Goal: Task Accomplishment & Management: Manage account settings

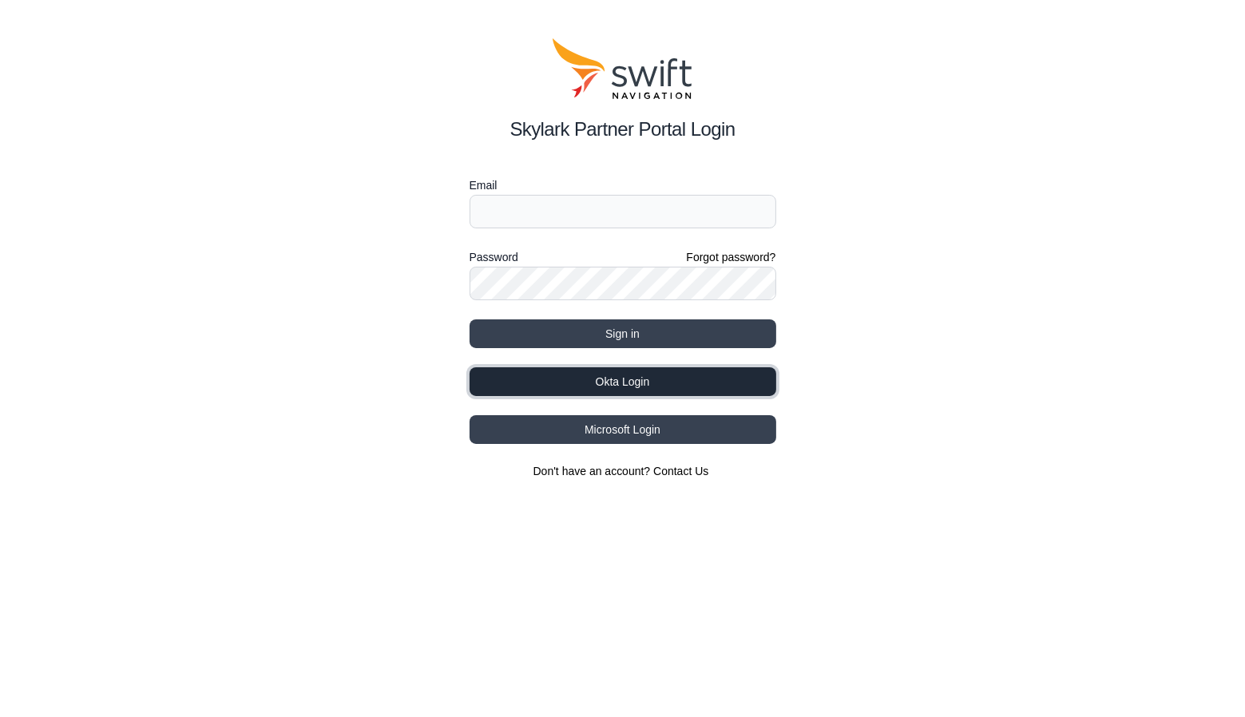
click at [619, 383] on button "Okta Login" at bounding box center [623, 381] width 307 height 29
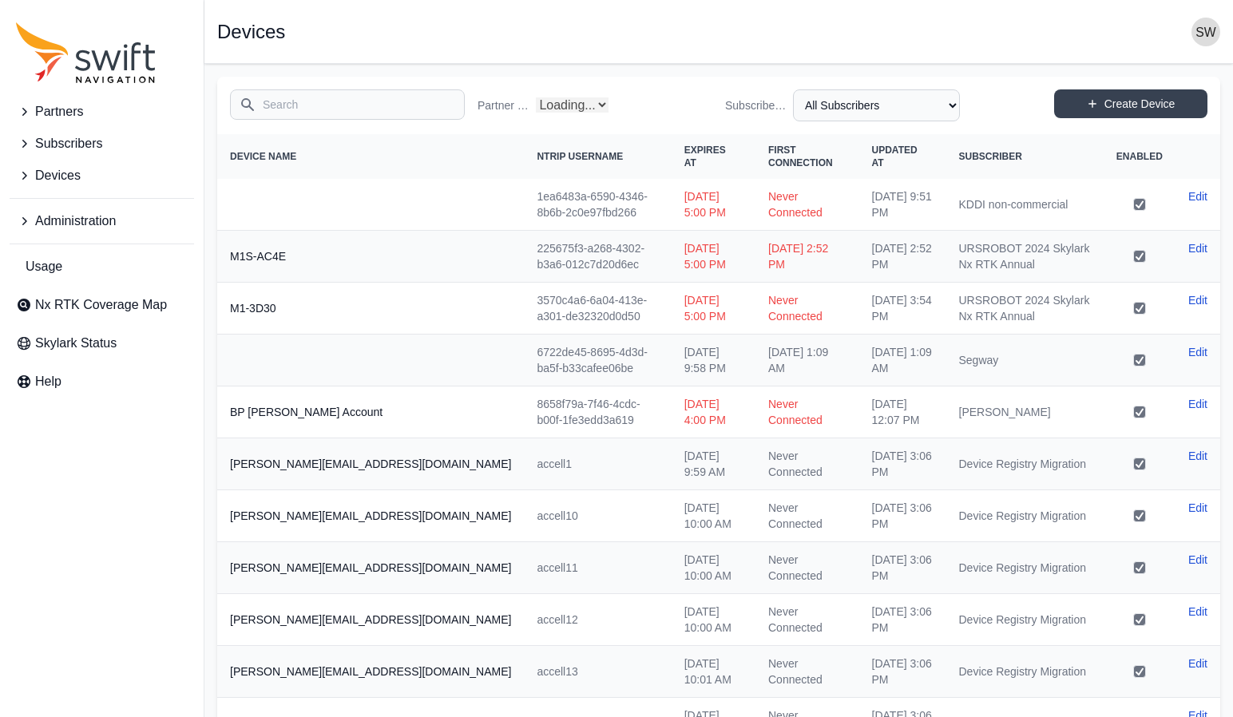
select select "Partner Name"
click at [65, 228] on span "Administration" at bounding box center [75, 221] width 81 height 19
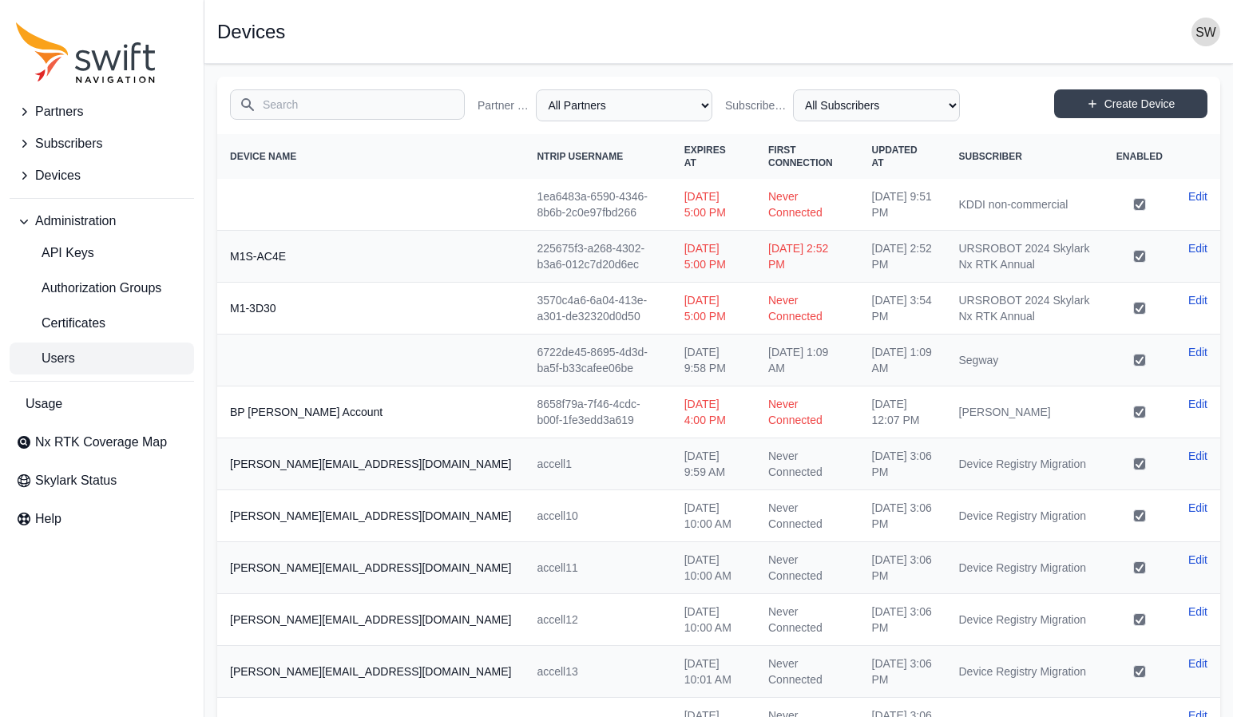
click at [62, 351] on span "Users" at bounding box center [45, 358] width 59 height 19
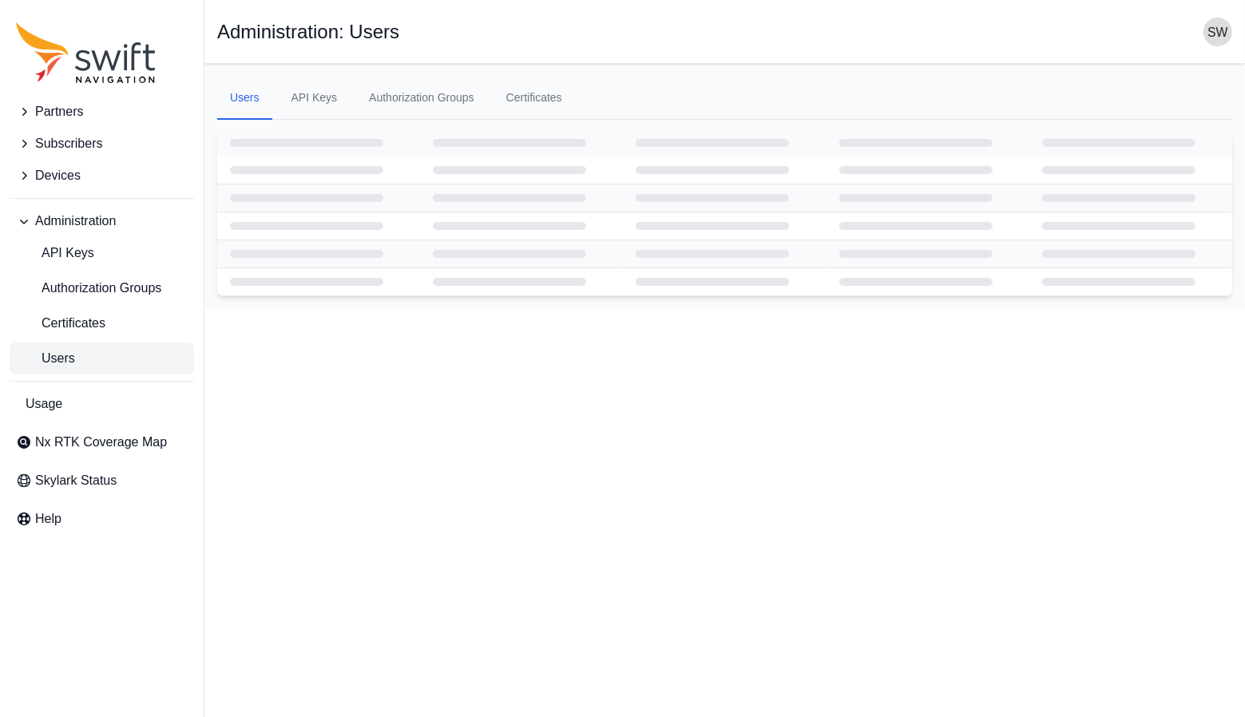
select select "ab3272ce-40d0-4c94-a524-96a758ab755c"
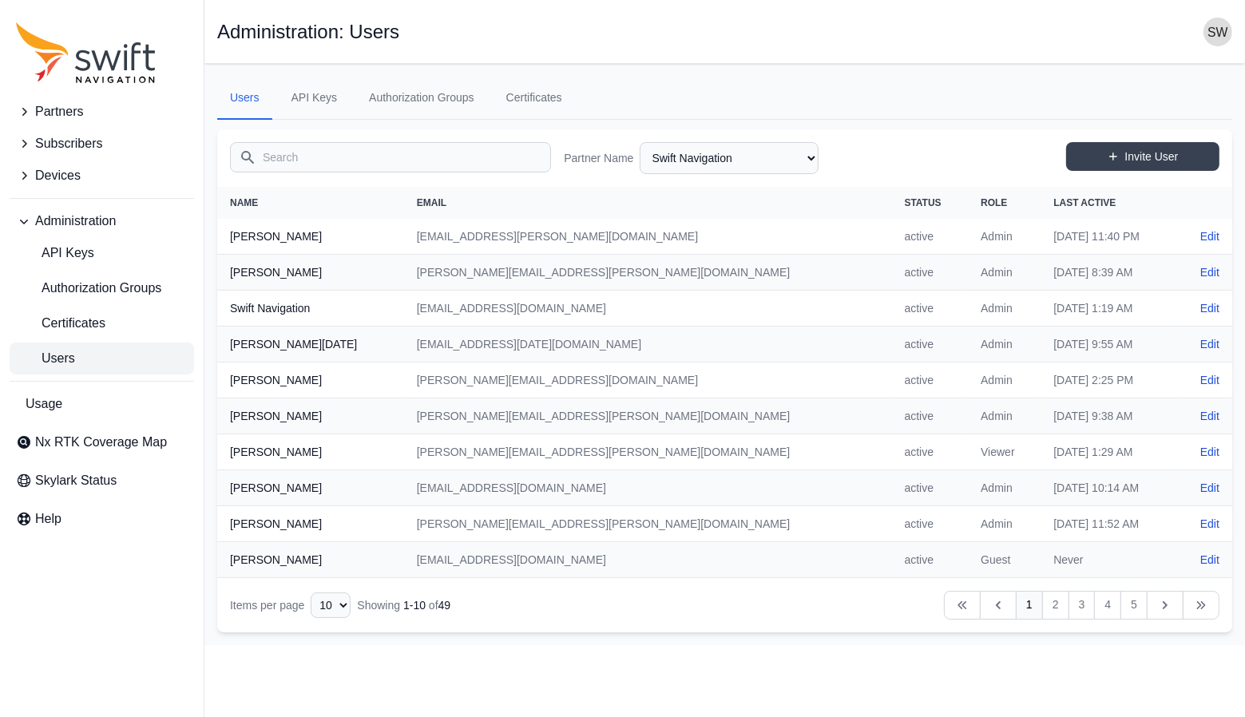
click at [296, 162] on input "Search" at bounding box center [390, 157] width 321 height 30
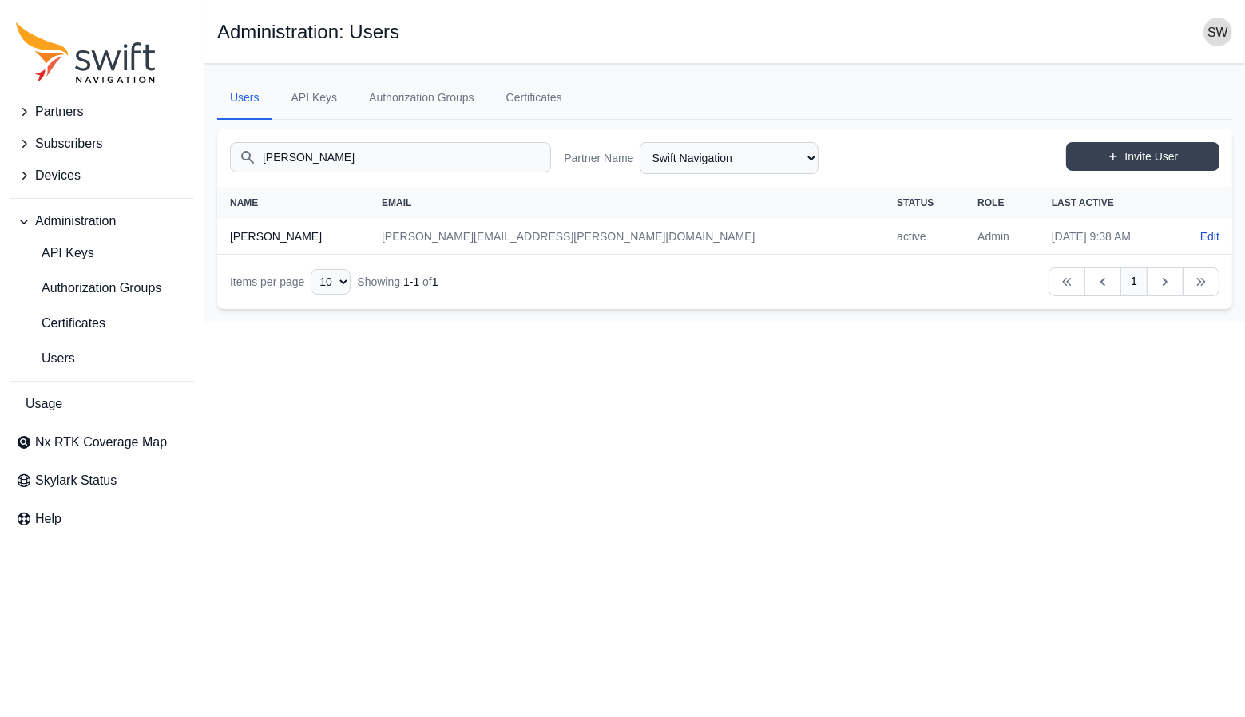
type input "[PERSON_NAME]"
click at [803, 158] on select "AlpsAlpine Asensing Bad Elf Bench Mark Equipment & Supplies Inc. Benchmark Tool…" at bounding box center [729, 158] width 179 height 32
click at [640, 142] on select "AlpsAlpine Asensing Bad Elf Bench Mark Equipment & Supplies Inc. Benchmark Tool…" at bounding box center [729, 158] width 179 height 32
select select "00c9b4e0-2a31-4269-8422-2b6f2d5bb8eb"
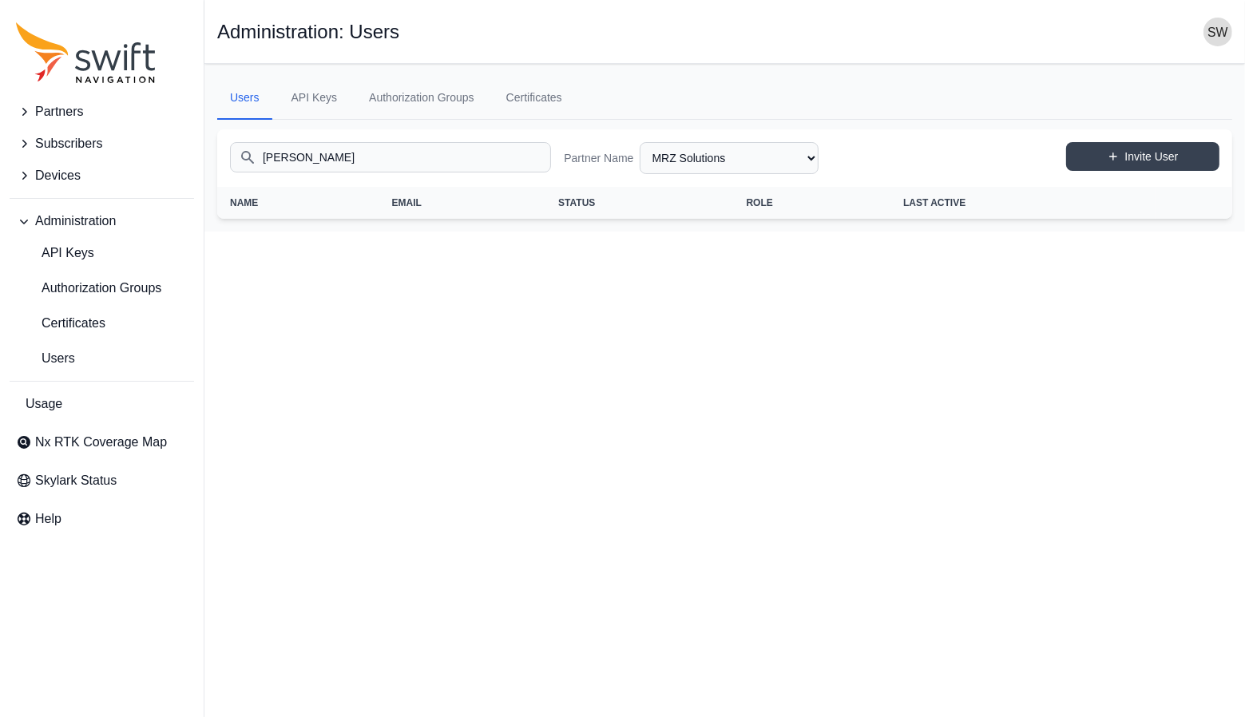
click at [439, 158] on input "[PERSON_NAME]" at bounding box center [390, 157] width 321 height 30
type input "r"
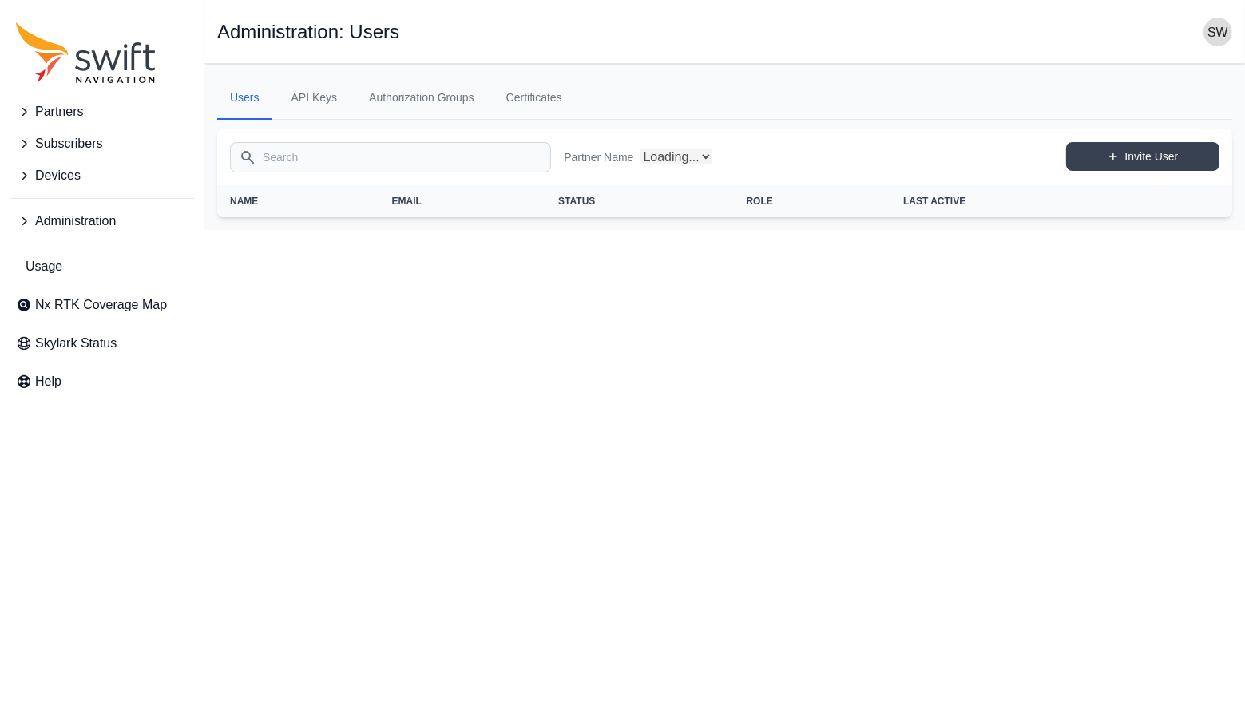
select select "00c9b4e0-2a31-4269-8422-2b6f2d5bb8eb"
click at [620, 232] on html "Partners Subscribers Devices Administration Usage Nx RTK Coverage Map Skylark S…" at bounding box center [622, 116] width 1245 height 232
click at [810, 159] on select "AlpsAlpine Asensing Bad Elf Bench Mark Equipment & Supplies Inc. Benchmark Tool…" at bounding box center [729, 158] width 179 height 32
click at [324, 156] on input "Search" at bounding box center [390, 157] width 321 height 30
type input "ricky"
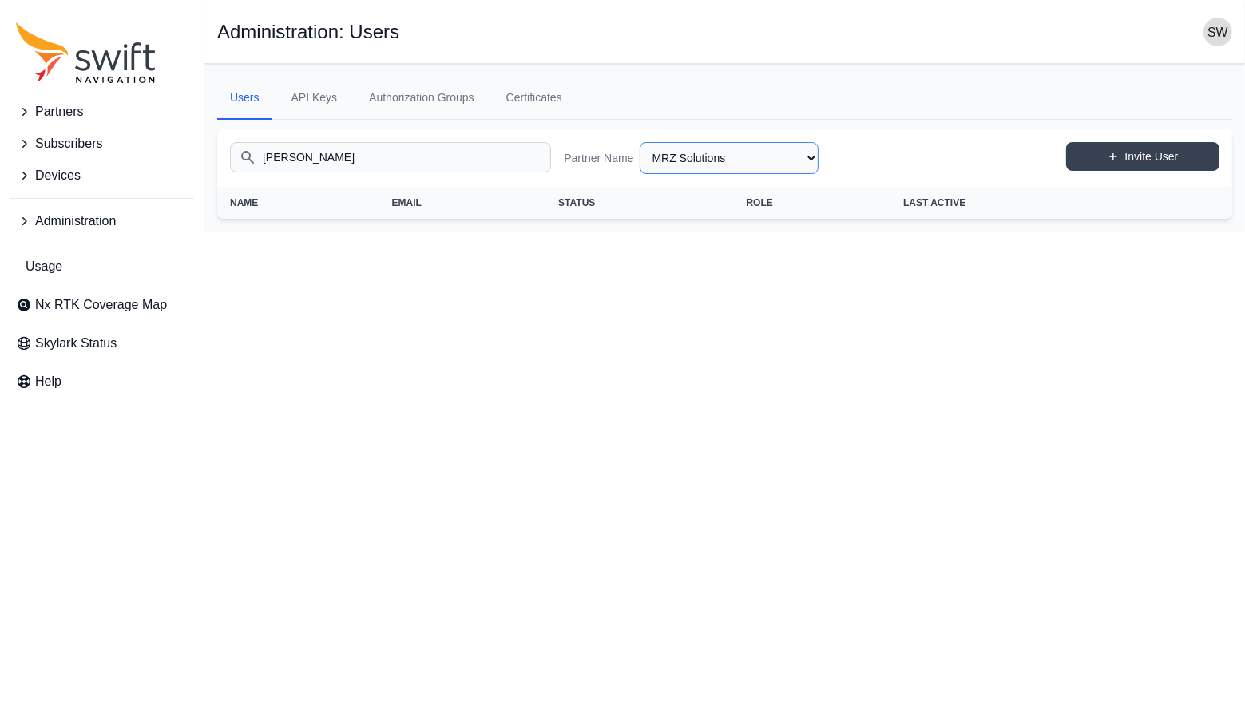
click at [809, 164] on select "AlpsAlpine Asensing Bad Elf Bench Mark Equipment & Supplies Inc. Benchmark Tool…" at bounding box center [729, 158] width 179 height 32
click at [796, 162] on select "AlpsAlpine Asensing Bad Elf Bench Mark Equipment & Supplies Inc. Benchmark Tool…" at bounding box center [729, 158] width 179 height 32
click at [640, 142] on select "AlpsAlpine Asensing Bad Elf Bench Mark Equipment & Supplies Inc. Benchmark Tool…" at bounding box center [729, 158] width 179 height 32
click at [791, 165] on select "AlpsAlpine Asensing Bad Elf Bench Mark Equipment & Supplies Inc. Benchmark Tool…" at bounding box center [729, 158] width 179 height 32
click at [640, 142] on select "AlpsAlpine Asensing Bad Elf Bench Mark Equipment & Supplies Inc. Benchmark Tool…" at bounding box center [729, 158] width 179 height 32
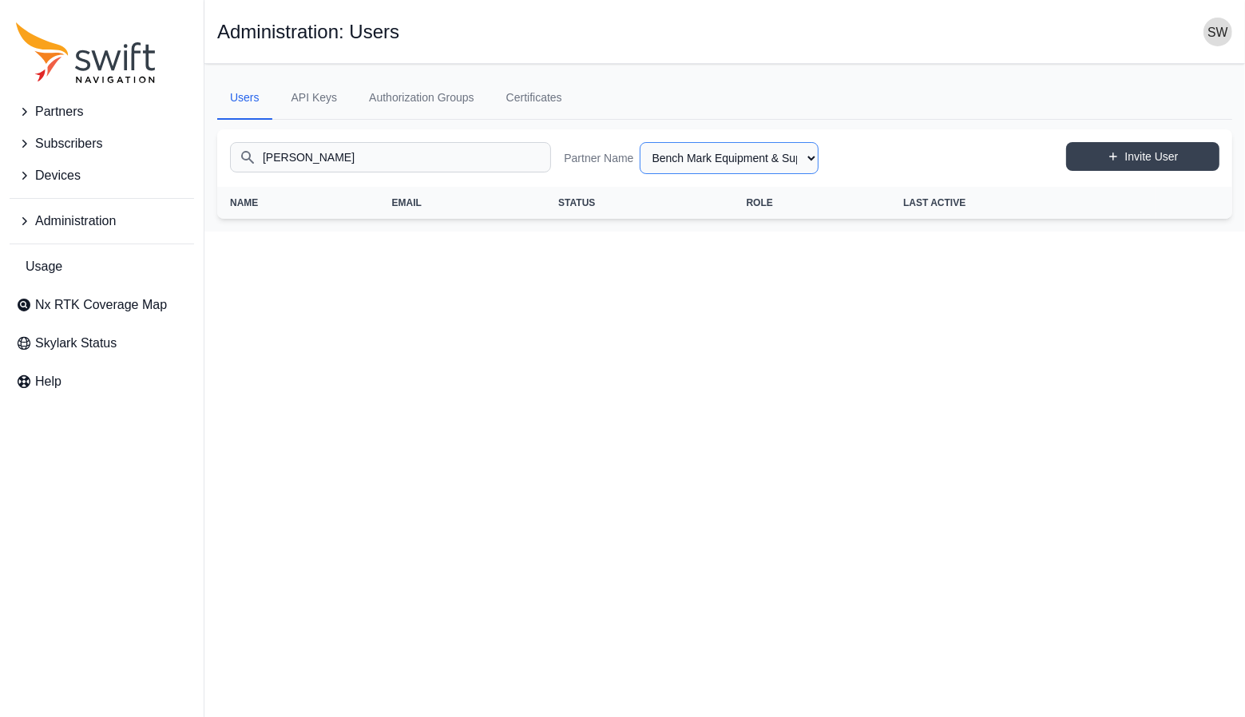
click at [783, 165] on select "AlpsAlpine Asensing Bad Elf Bench Mark Equipment & Supplies Inc. Benchmark Tool…" at bounding box center [729, 158] width 179 height 32
click at [640, 142] on select "AlpsAlpine Asensing Bad Elf Bench Mark Equipment & Supplies Inc. Benchmark Tool…" at bounding box center [729, 158] width 179 height 32
select select "36f0cffc-ba30-42b4-9954-ae51ccb2884a"
drag, startPoint x: 414, startPoint y: 160, endPoint x: 233, endPoint y: 160, distance: 180.5
click at [233, 160] on input "[PERSON_NAME]" at bounding box center [390, 157] width 321 height 30
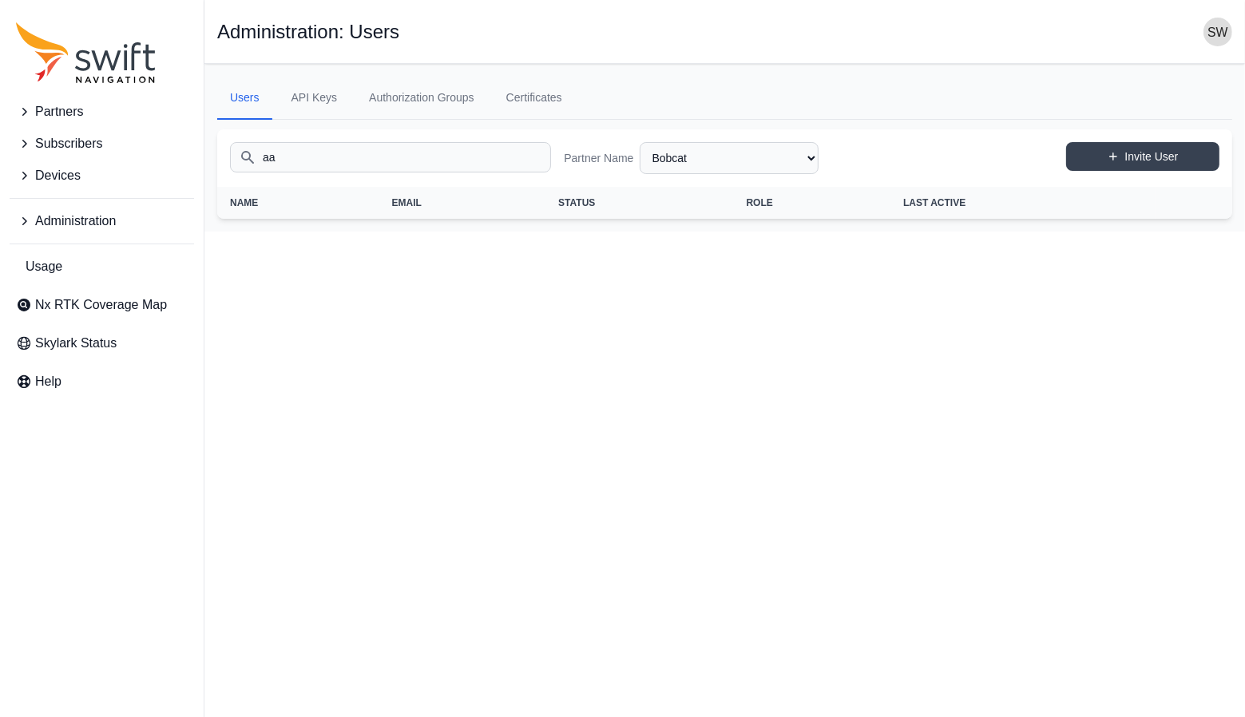
type input "aa"
click at [726, 166] on select "AlpsAlpine Asensing Bad Elf Bench Mark Equipment & Supplies Inc. Benchmark Tool…" at bounding box center [729, 158] width 179 height 32
click at [640, 142] on select "AlpsAlpine Asensing Bad Elf Bench Mark Equipment & Supplies Inc. Benchmark Tool…" at bounding box center [729, 158] width 179 height 32
click at [724, 169] on select "AlpsAlpine Asensing Bad Elf Bench Mark Equipment & Supplies Inc. Benchmark Tool…" at bounding box center [729, 158] width 179 height 32
click at [640, 142] on select "AlpsAlpine Asensing Bad Elf Bench Mark Equipment & Supplies Inc. Benchmark Tool…" at bounding box center [729, 158] width 179 height 32
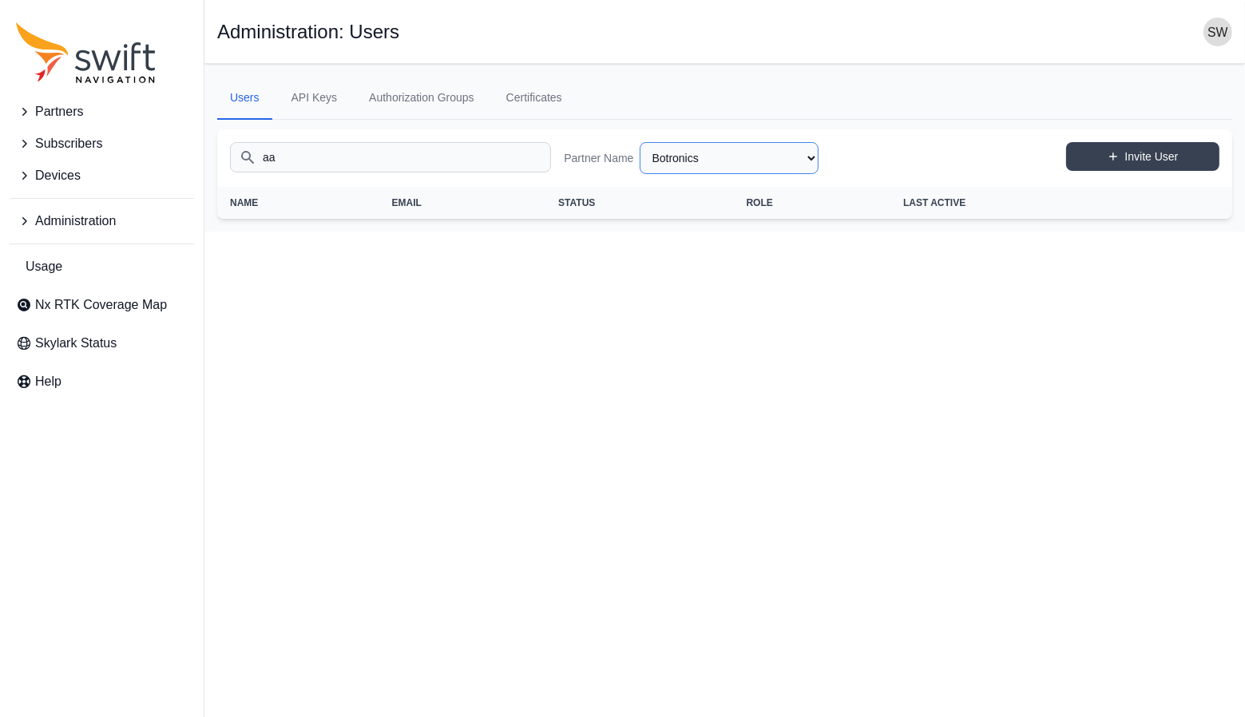
select select "dc74b2b5-e8a6-46b9-b1c4-e4dc10731b4b"
click at [716, 172] on div "Search aa Partner Name AlpsAlpine Asensing Bad Elf Bench Mark Equipment & Suppl…" at bounding box center [724, 158] width 1015 height 58
drag, startPoint x: 468, startPoint y: 150, endPoint x: 241, endPoint y: 141, distance: 227.0
click at [241, 142] on input "aa" at bounding box center [390, 157] width 321 height 30
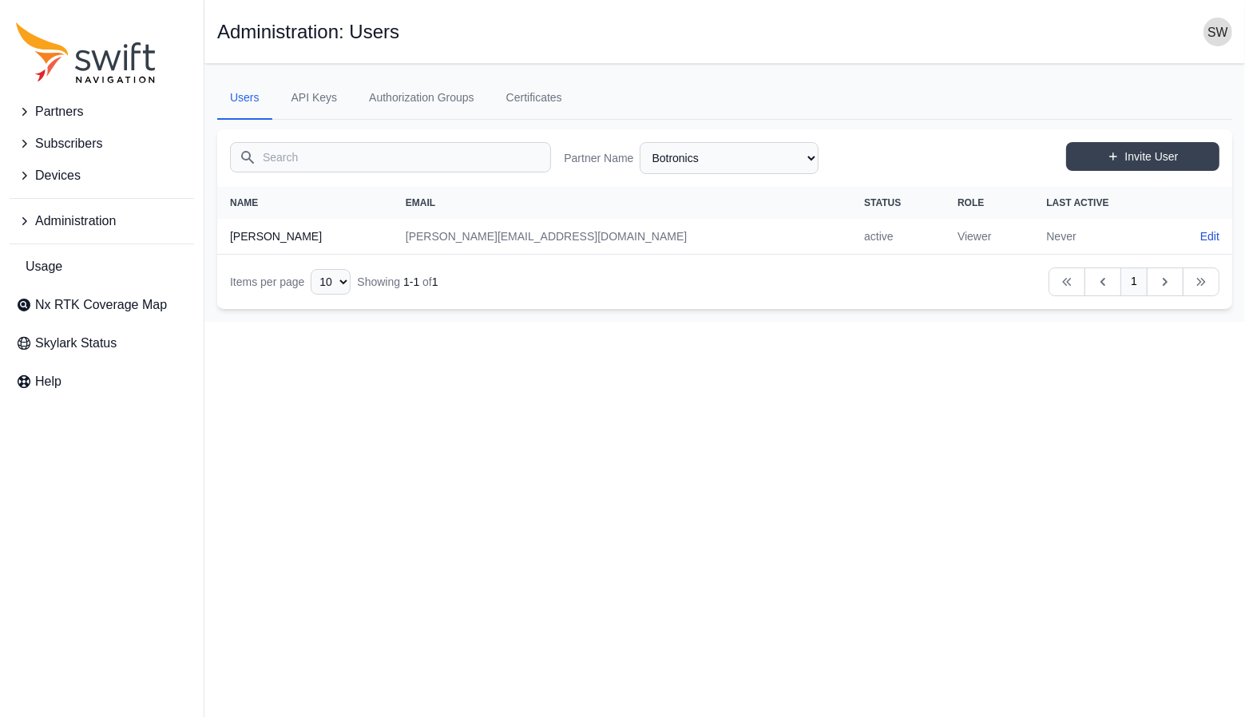
click at [381, 159] on input "Search" at bounding box center [390, 157] width 321 height 30
type input "ant"
click at [657, 164] on select "AlpsAlpine Asensing Bad Elf Bench Mark Equipment & Supplies Inc. Benchmark Tool…" at bounding box center [729, 158] width 179 height 32
click at [640, 142] on select "AlpsAlpine Asensing Bad Elf Bench Mark Equipment & Supplies Inc. Benchmark Tool…" at bounding box center [729, 158] width 179 height 32
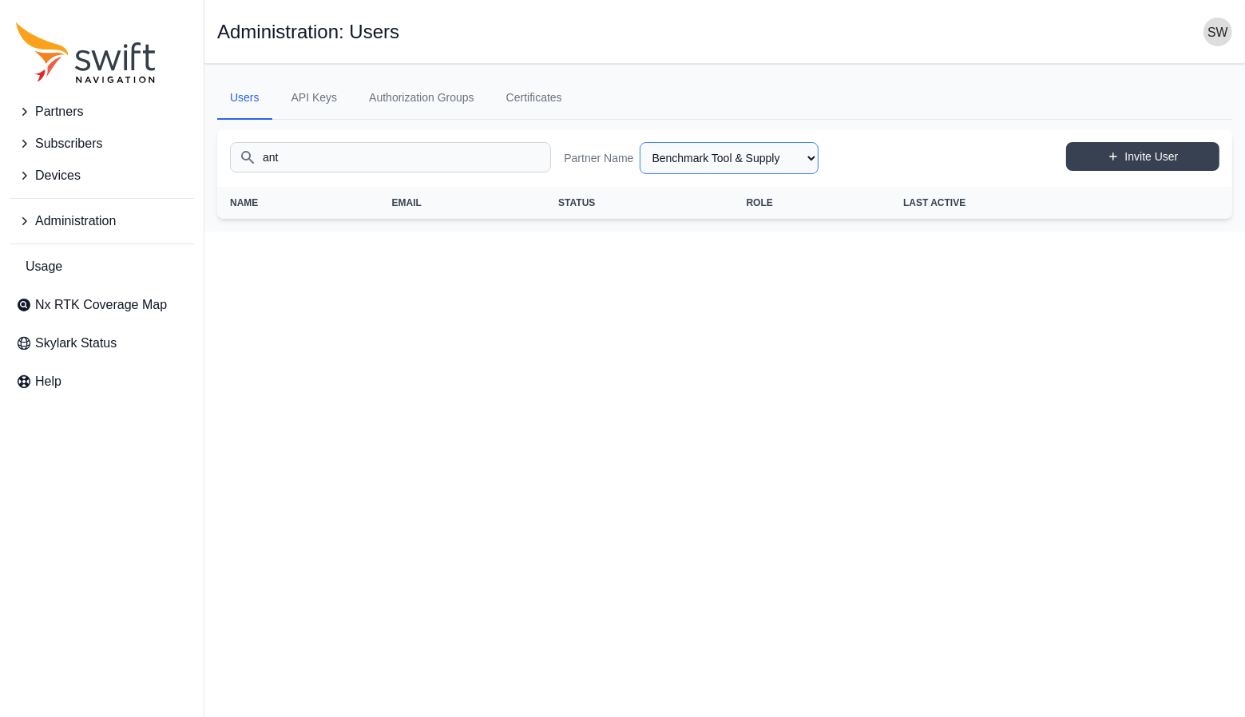
click at [713, 165] on select "AlpsAlpine Asensing Bad Elf Bench Mark Equipment & Supplies Inc. Benchmark Tool…" at bounding box center [729, 158] width 179 height 32
click at [640, 142] on select "AlpsAlpine Asensing Bad Elf Bench Mark Equipment & Supplies Inc. Benchmark Tool…" at bounding box center [729, 158] width 179 height 32
select select "dc74b2b5-e8a6-46b9-b1c4-e4dc10731b4b"
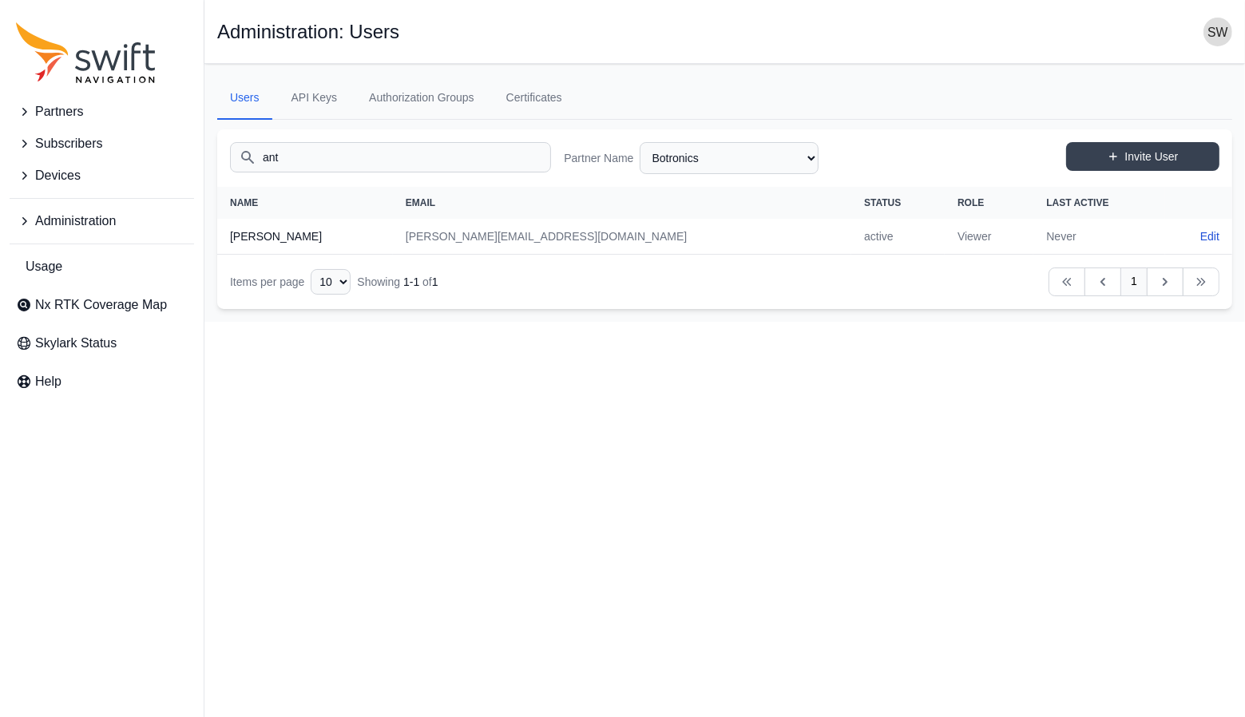
drag, startPoint x: 310, startPoint y: 154, endPoint x: 214, endPoint y: 154, distance: 95.8
click at [214, 154] on main "Open sidebar Administration: Users Users API Keys Authorization Groups Certific…" at bounding box center [724, 193] width 1041 height 258
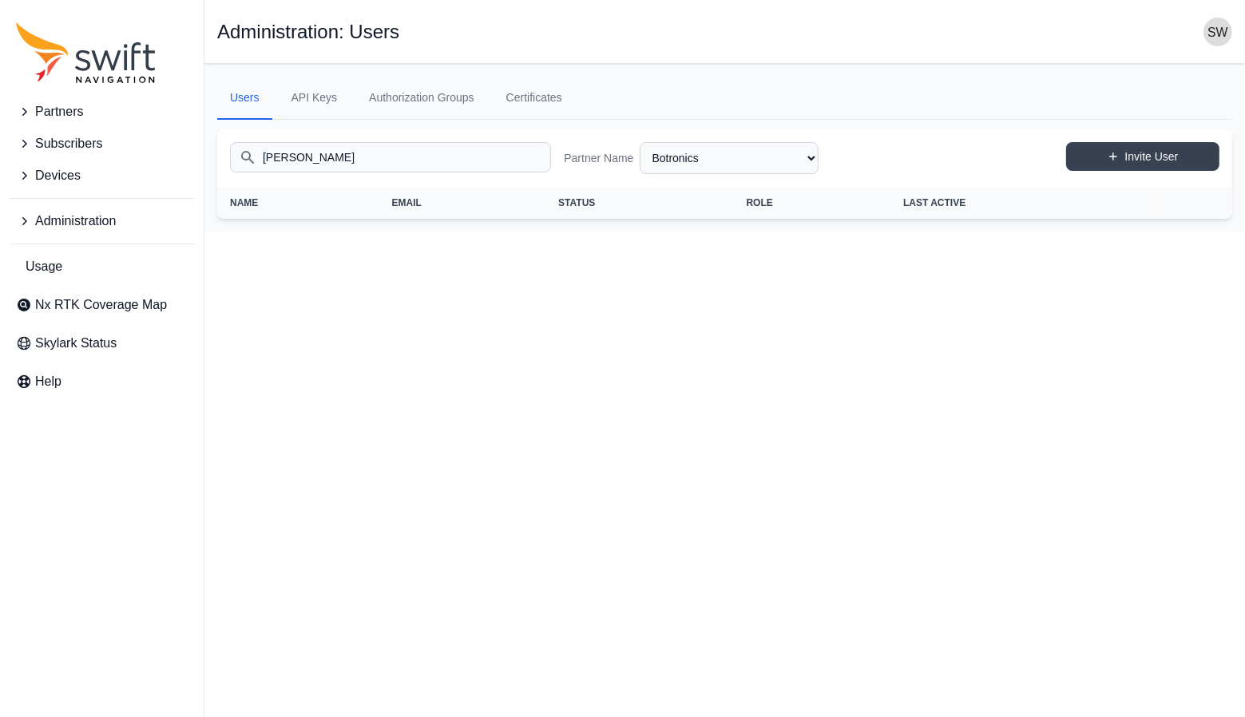
type input "[PERSON_NAME]"
click at [795, 154] on select "AlpsAlpine Asensing Bad Elf Bench Mark Equipment & Supplies Inc. Benchmark Tool…" at bounding box center [729, 158] width 179 height 32
click at [640, 142] on select "AlpsAlpine Asensing Bad Elf Bench Mark Equipment & Supplies Inc. Benchmark Tool…" at bounding box center [729, 158] width 179 height 32
select select "70a22a2c-cde2-4238-9253-f040be9a47ee"
click at [744, 165] on select "AlpsAlpine Asensing Bad Elf Bench Mark Equipment & Supplies Inc. Benchmark Tool…" at bounding box center [729, 158] width 179 height 32
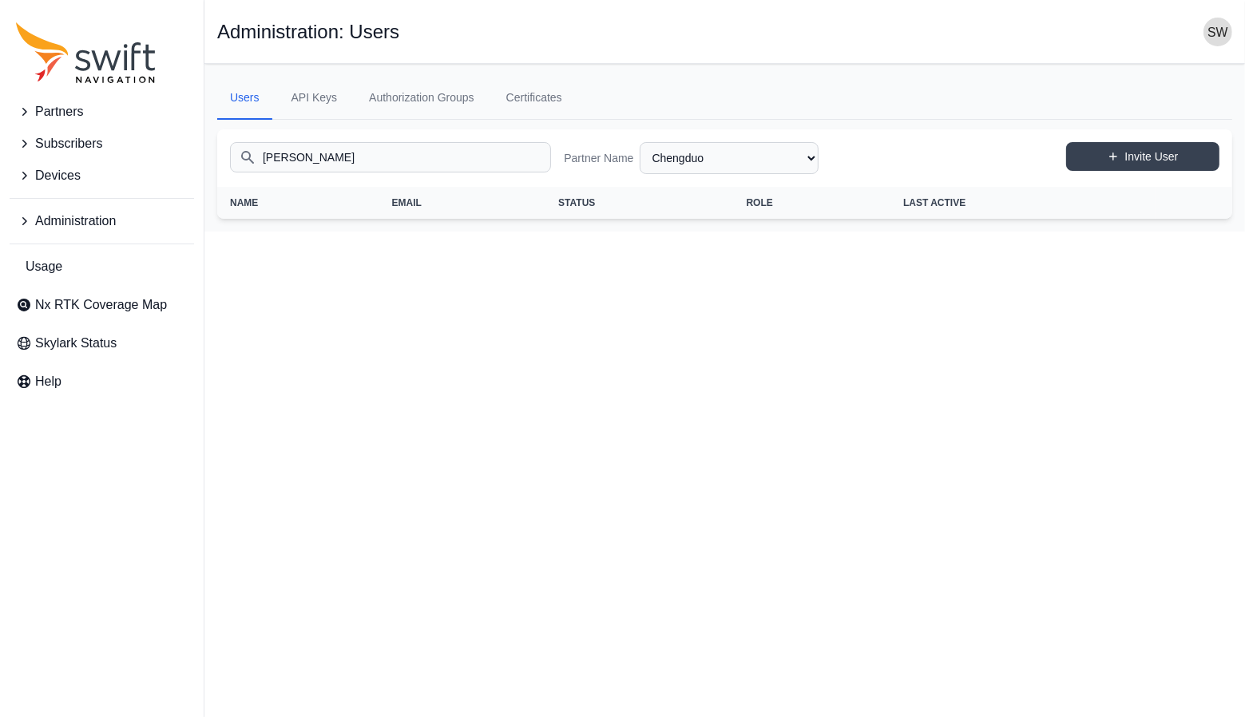
click at [1086, 232] on html "Partners Subscribers Devices Administration Usage Nx RTK Coverage Map Skylark S…" at bounding box center [622, 116] width 1245 height 232
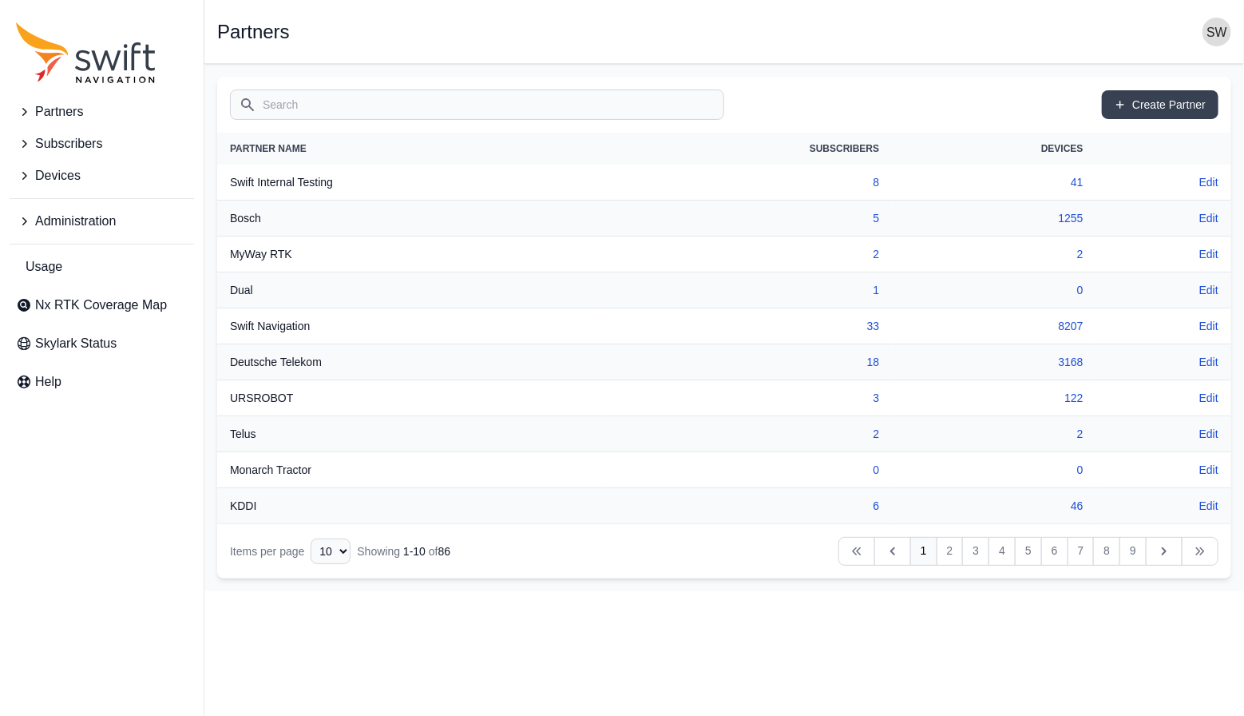
click at [20, 213] on icon "Sidenav" at bounding box center [24, 221] width 16 height 16
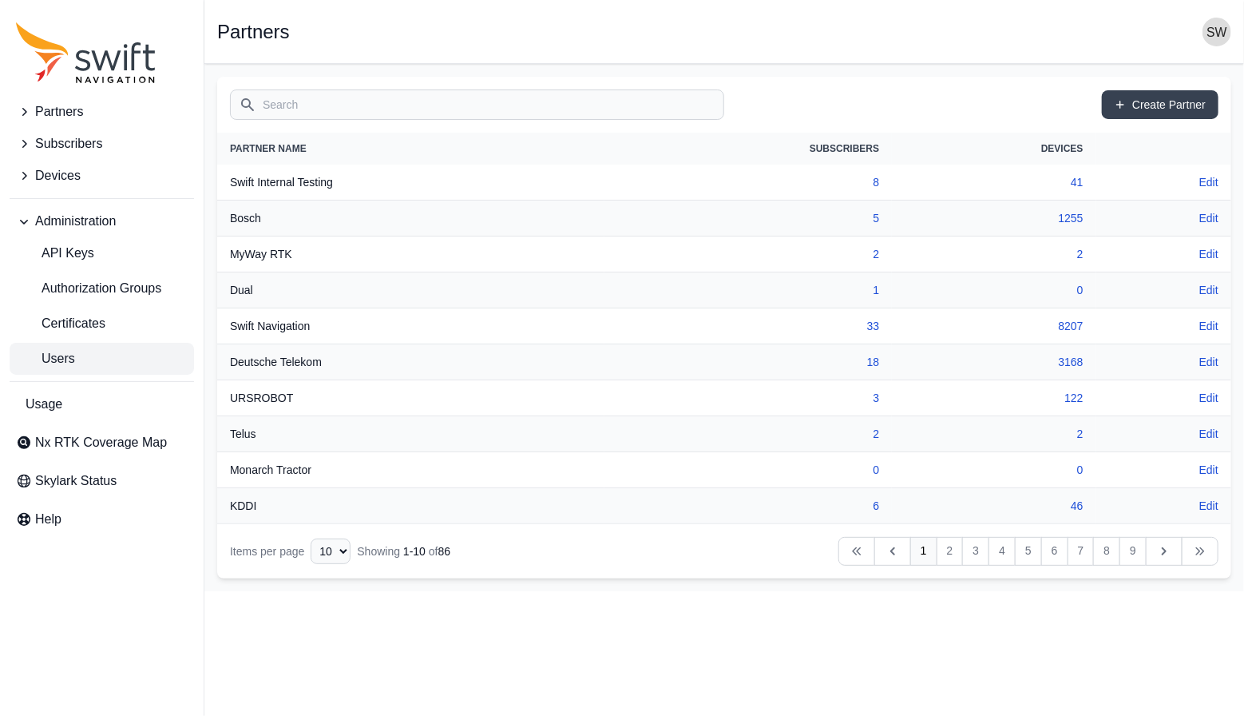
click at [80, 359] on link "Users" at bounding box center [102, 359] width 185 height 32
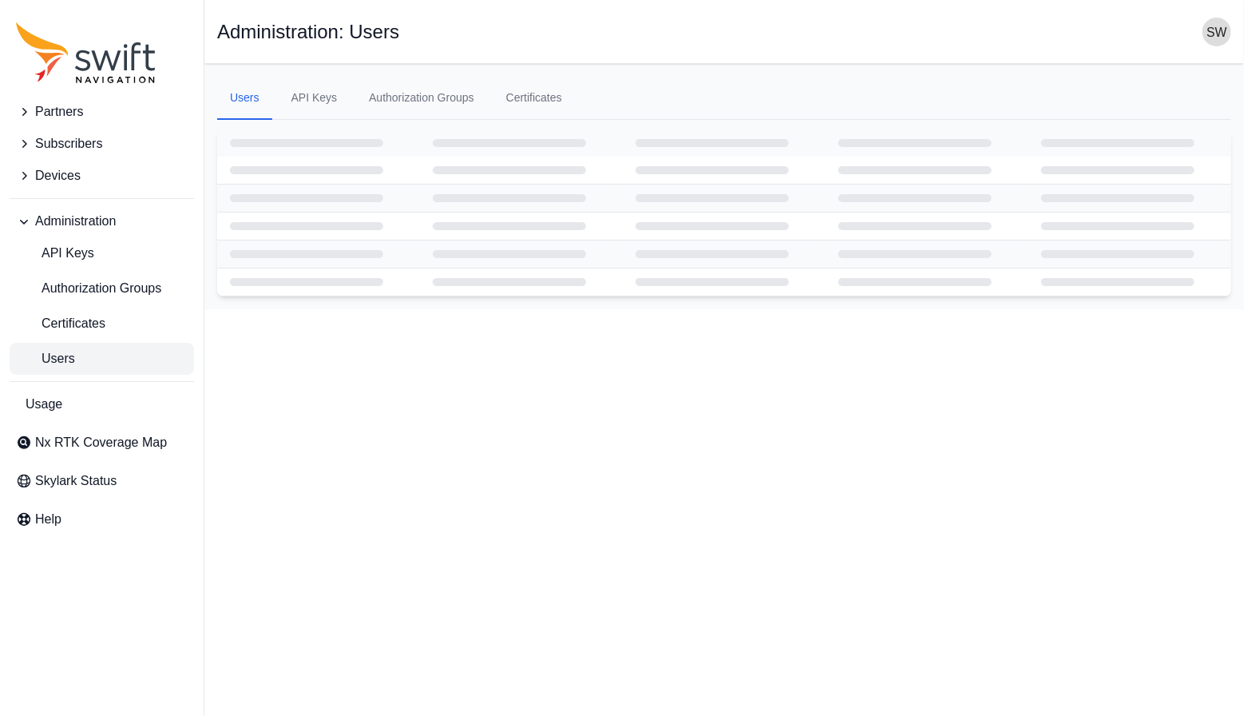
select select "ab3272ce-40d0-4c94-a524-96a758ab755c"
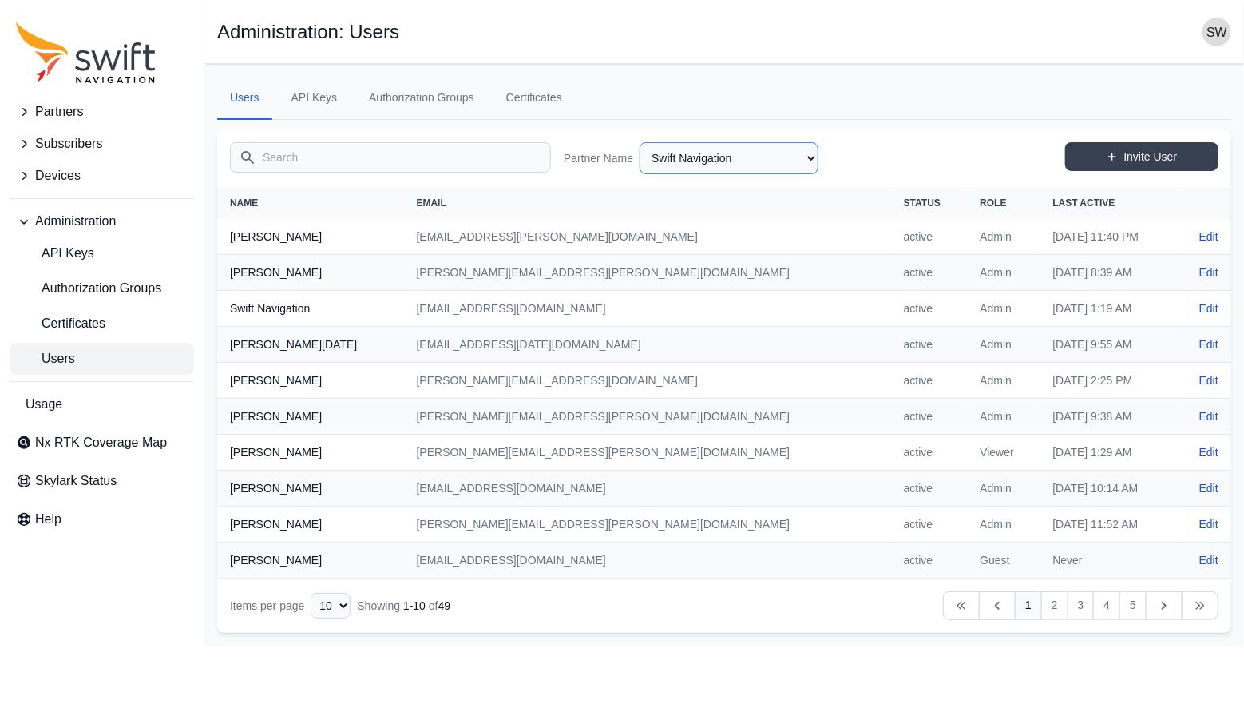
click at [811, 161] on select "AlpsAlpine Asensing Bad Elf Bench Mark Equipment & Supplies Inc. Benchmark Tool…" at bounding box center [729, 158] width 179 height 32
